Goal: Communication & Community: Answer question/provide support

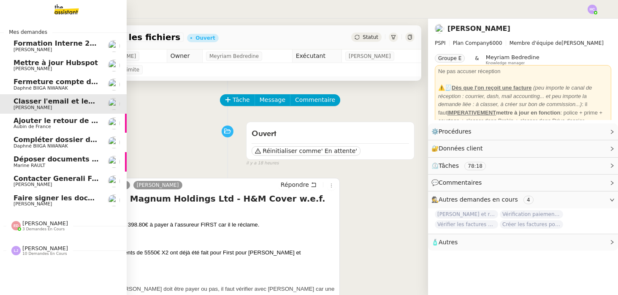
scroll to position [76, 0]
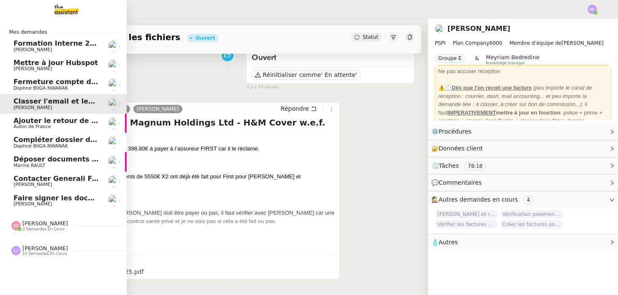
click at [27, 199] on span "Faire signer les documents à [PERSON_NAME]" at bounding box center [101, 198] width 175 height 8
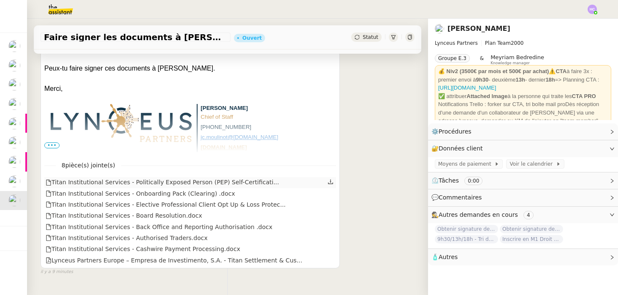
scroll to position [174, 0]
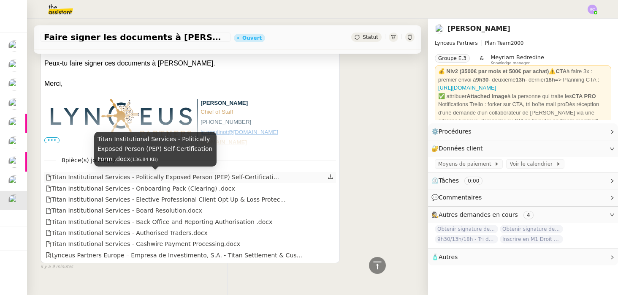
click at [239, 174] on div "Titan Institutional Services - Politically Exposed Person (PEP) Self-Certificat…" at bounding box center [163, 177] width 234 height 10
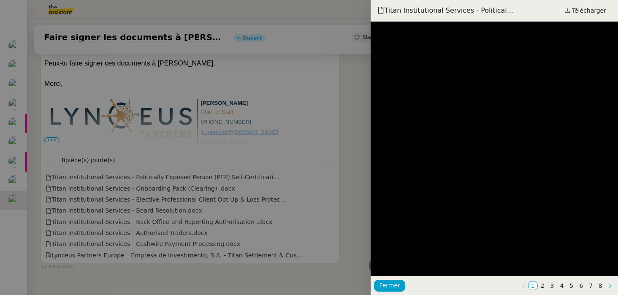
click at [611, 286] on icon "button" at bounding box center [610, 285] width 5 height 5
click at [542, 285] on link "2" at bounding box center [543, 285] width 9 height 8
click at [537, 285] on link "1" at bounding box center [533, 285] width 9 height 8
click at [547, 286] on link "2" at bounding box center [543, 285] width 9 height 8
click at [552, 286] on link "3" at bounding box center [552, 285] width 9 height 8
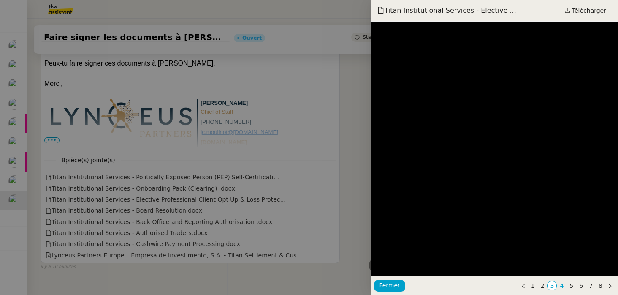
click at [564, 287] on link "4" at bounding box center [562, 285] width 9 height 8
click at [247, 82] on div at bounding box center [309, 147] width 618 height 295
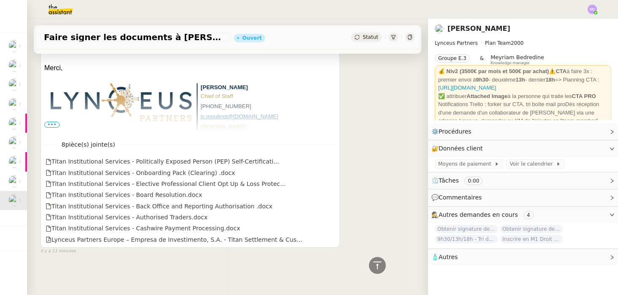
scroll to position [0, 0]
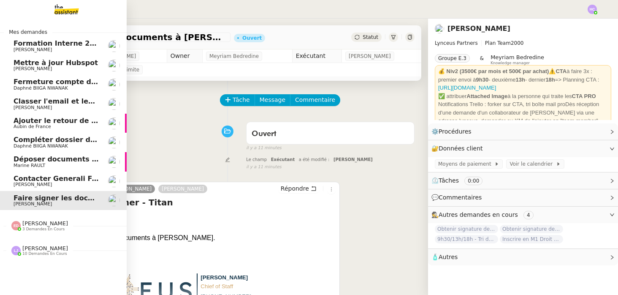
click at [27, 178] on span "Contacter Generali France pour demande AU094424" at bounding box center [113, 178] width 198 height 8
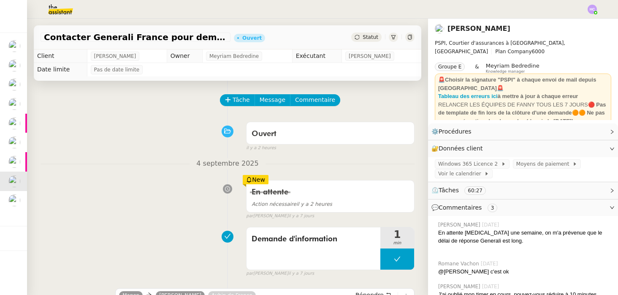
scroll to position [144, 0]
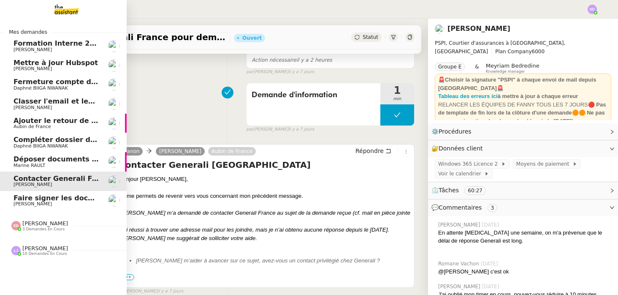
click at [36, 158] on span "Déposer documents sur espace OPCO" at bounding box center [85, 159] width 143 height 8
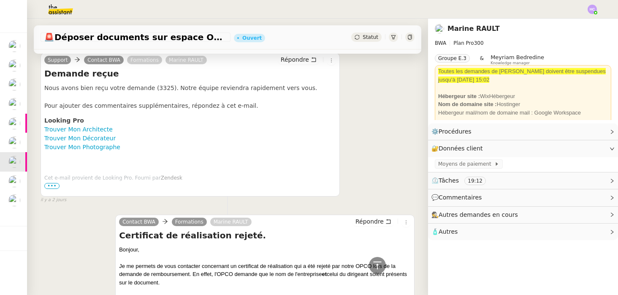
scroll to position [222, 0]
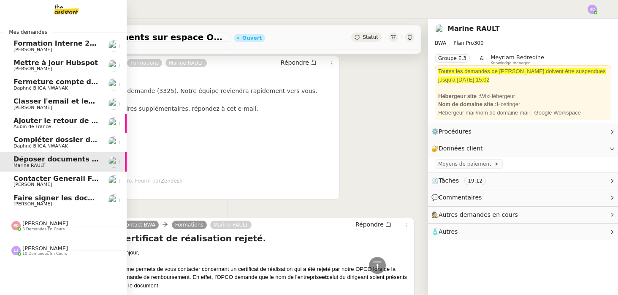
click at [39, 138] on span "Compléter dossier domiciliation asso sur Se Domicilier" at bounding box center [118, 140] width 208 height 8
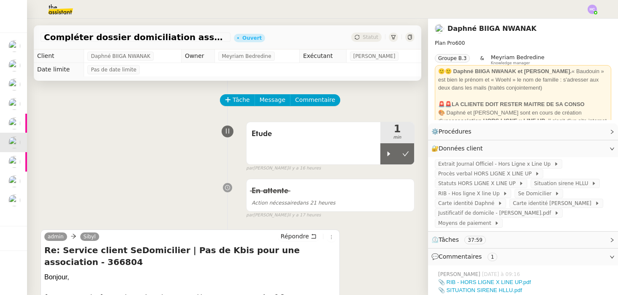
scroll to position [140, 0]
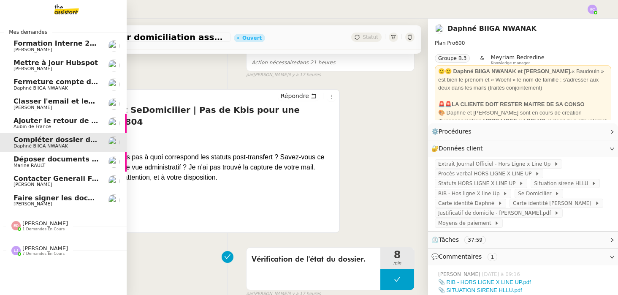
click at [59, 181] on span "Contacter Generali France pour demande AU094424" at bounding box center [113, 178] width 198 height 8
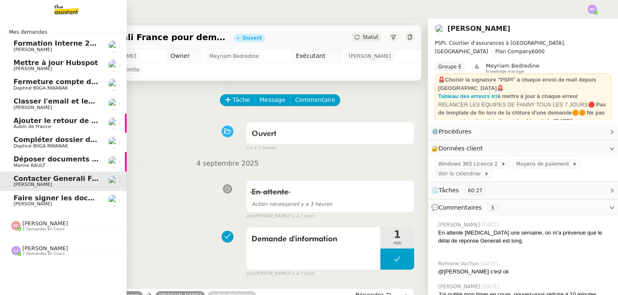
click at [52, 105] on span "[PERSON_NAME]" at bounding box center [56, 107] width 85 height 5
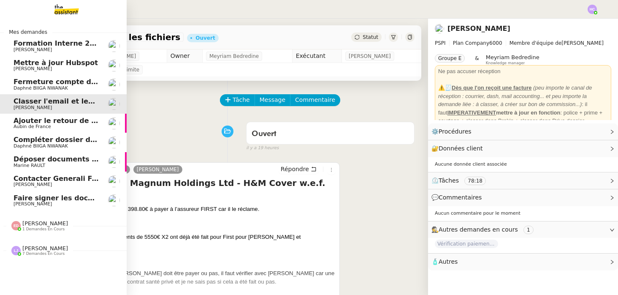
click at [52, 101] on span "Classer l'email et les fichiers" at bounding box center [68, 101] width 109 height 8
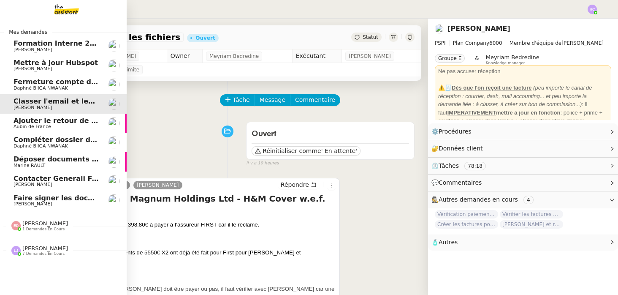
click at [45, 79] on span "Fermeture compte domiciliation Kandbaz" at bounding box center [93, 82] width 158 height 8
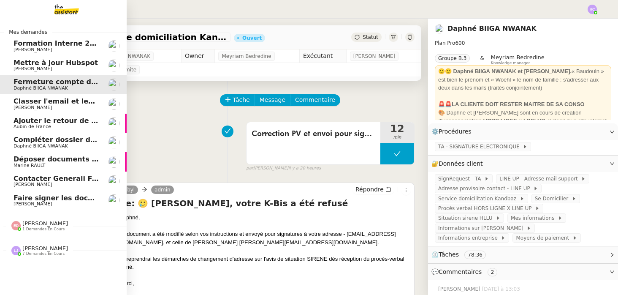
click at [55, 200] on span "Faire signer les documents à [PERSON_NAME]" at bounding box center [101, 198] width 175 height 8
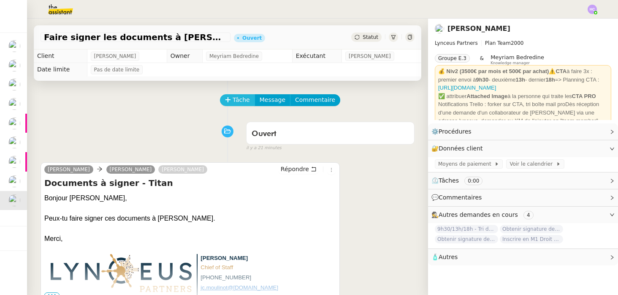
click at [235, 101] on span "Tâche" at bounding box center [241, 100] width 17 height 10
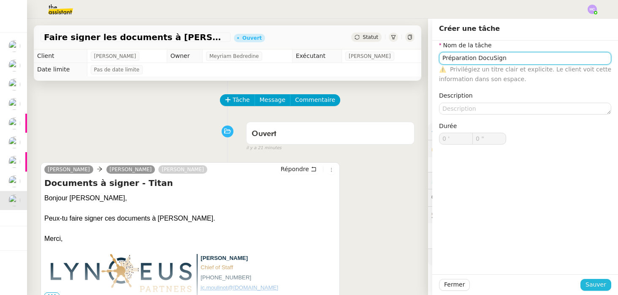
type input "Préparation DocuSign"
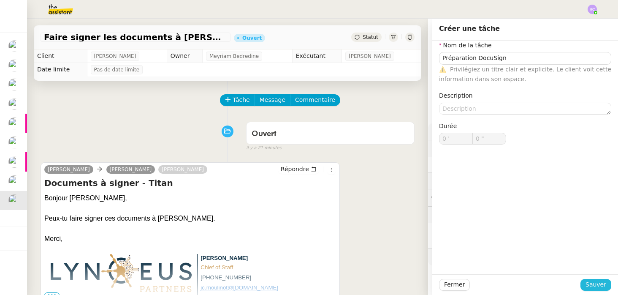
click at [605, 281] on span "Sauver" at bounding box center [596, 285] width 21 height 10
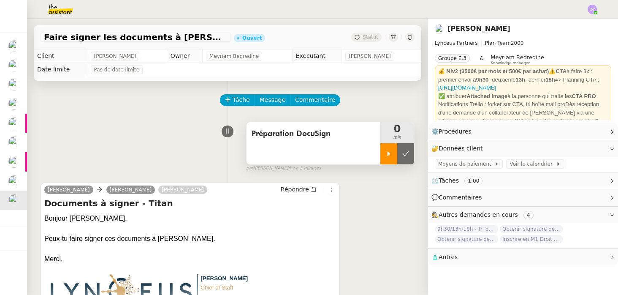
click at [389, 154] on icon at bounding box center [389, 153] width 3 height 5
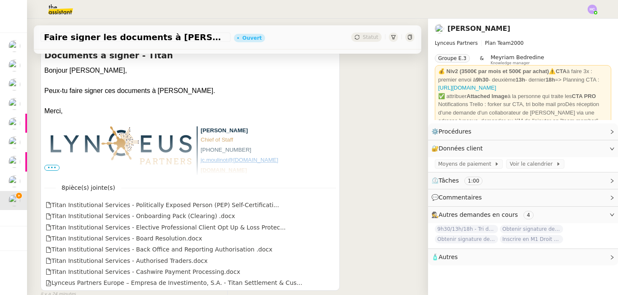
scroll to position [188, 0]
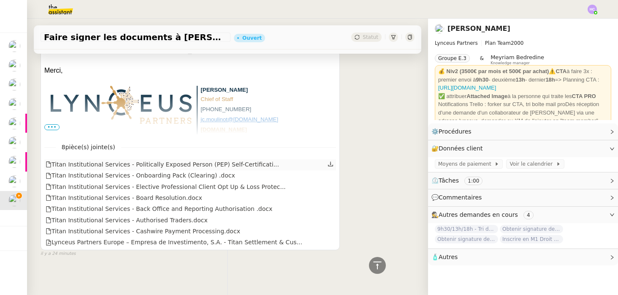
click at [332, 164] on icon at bounding box center [331, 164] width 6 height 6
click at [331, 164] on icon at bounding box center [331, 164] width 6 height 6
click at [332, 174] on icon at bounding box center [331, 175] width 6 height 6
click at [331, 188] on icon at bounding box center [331, 186] width 6 height 6
click at [329, 200] on link at bounding box center [331, 198] width 6 height 10
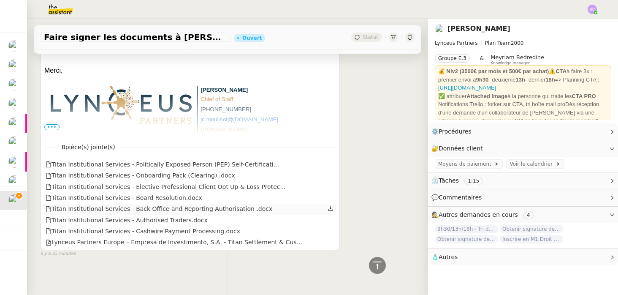
click at [330, 207] on icon at bounding box center [330, 208] width 5 height 5
click at [331, 219] on icon at bounding box center [330, 219] width 5 height 5
click at [332, 229] on icon at bounding box center [331, 231] width 6 height 6
click at [331, 243] on icon at bounding box center [331, 242] width 6 height 6
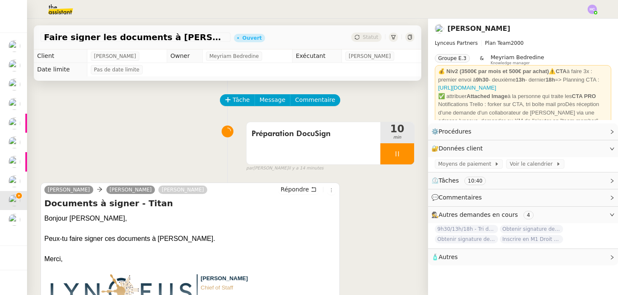
scroll to position [1, 0]
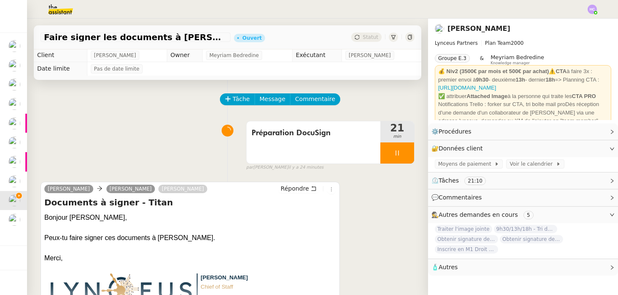
click at [402, 153] on div at bounding box center [398, 152] width 34 height 21
click at [406, 154] on icon at bounding box center [406, 153] width 7 height 7
click at [393, 152] on button at bounding box center [398, 152] width 34 height 21
click at [393, 152] on div at bounding box center [389, 152] width 17 height 21
click at [296, 189] on span "Répondre" at bounding box center [295, 188] width 28 height 8
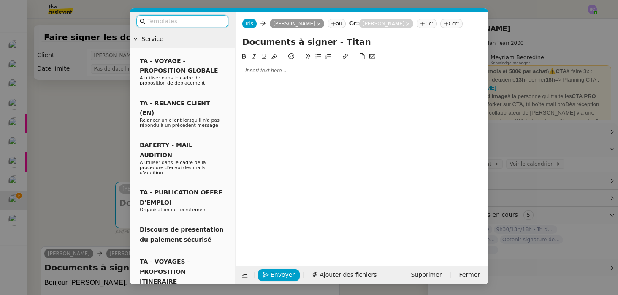
click at [260, 74] on div at bounding box center [362, 71] width 246 height 8
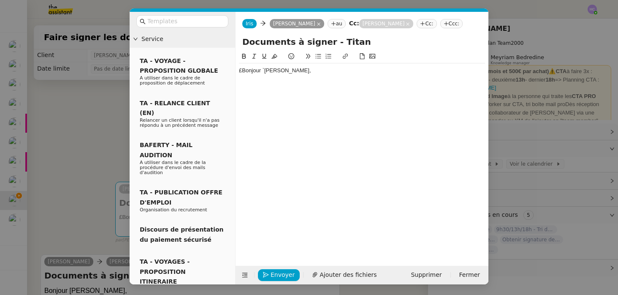
click at [264, 74] on div "£Bonjour `[PERSON_NAME]," at bounding box center [362, 71] width 246 height 8
click at [243, 74] on div "£Bonjour [PERSON_NAME]," at bounding box center [362, 71] width 246 height 8
click at [319, 74] on div "Bonjour [PERSON_NAME]," at bounding box center [362, 71] width 246 height 8
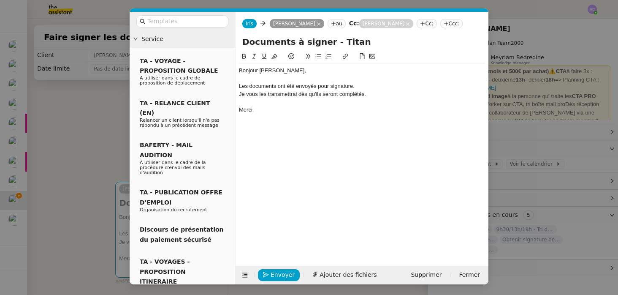
click at [310, 74] on div "Bonjour [PERSON_NAME]," at bounding box center [362, 71] width 246 height 8
click at [360, 90] on div "Les documents ont été envoyés pour signature." at bounding box center [362, 86] width 246 height 8
click at [270, 275] on button "Envoyer" at bounding box center [279, 275] width 42 height 12
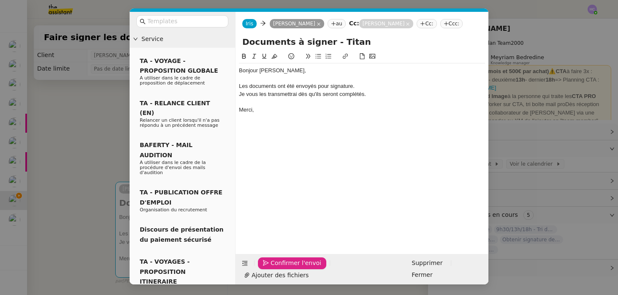
click at [270, 269] on button "Confirmer l'envoi" at bounding box center [292, 263] width 68 height 12
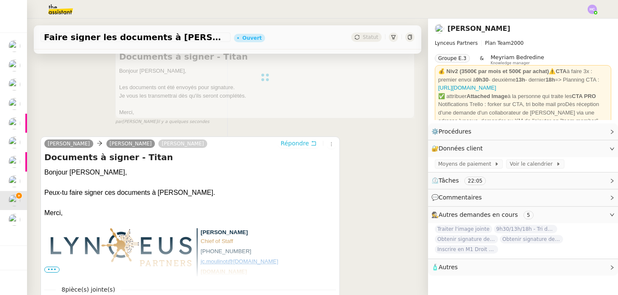
scroll to position [0, 0]
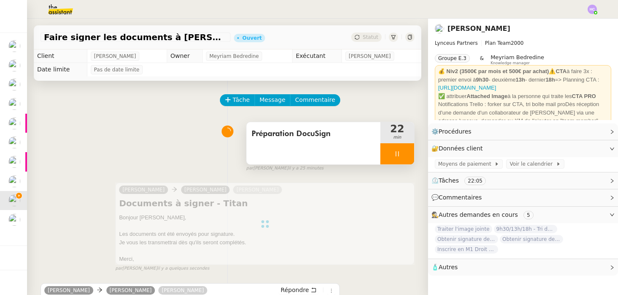
click at [398, 150] on icon at bounding box center [397, 153] width 7 height 7
click at [408, 154] on icon at bounding box center [406, 153] width 7 height 7
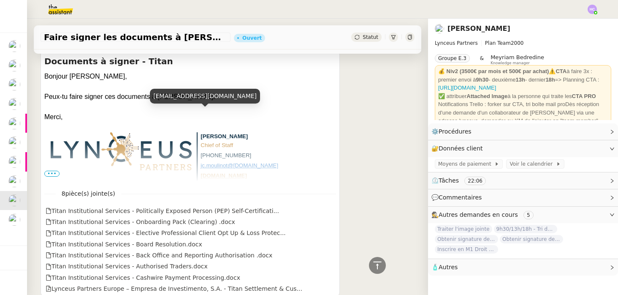
scroll to position [353, 0]
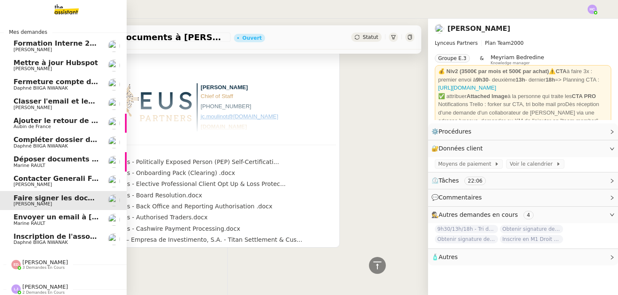
click at [49, 240] on span "Inscription de l'association à la [GEOGRAPHIC_DATA]" at bounding box center [114, 236] width 200 height 8
